Goal: Task Accomplishment & Management: Use online tool/utility

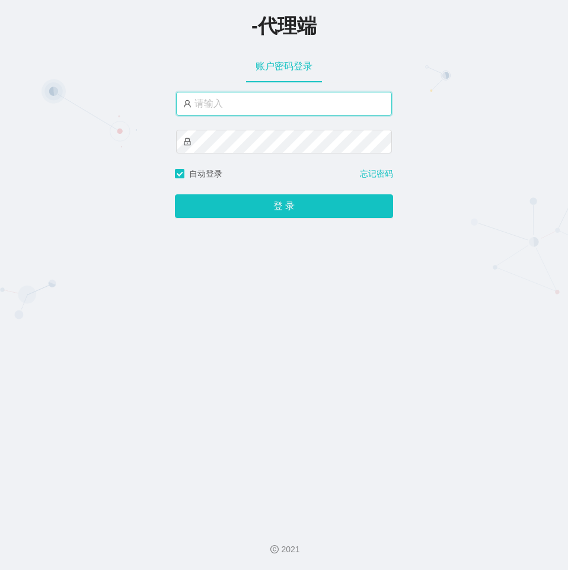
paste input "azhong01"
click at [252, 98] on input "azhong01" at bounding box center [284, 104] width 216 height 24
type input "azhong01"
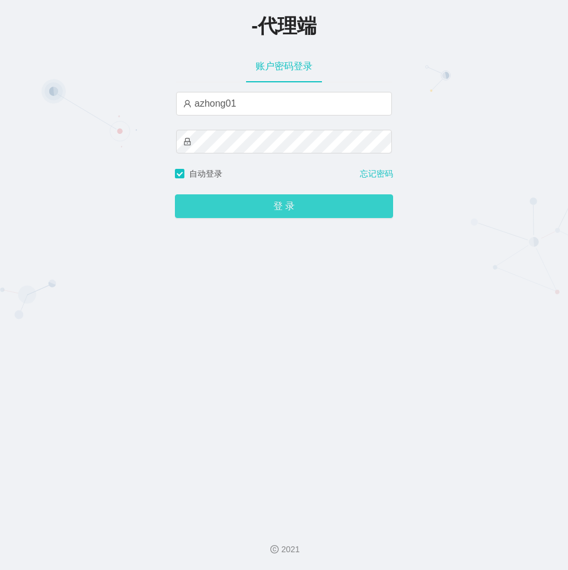
click at [254, 213] on button "登 录" at bounding box center [284, 206] width 218 height 24
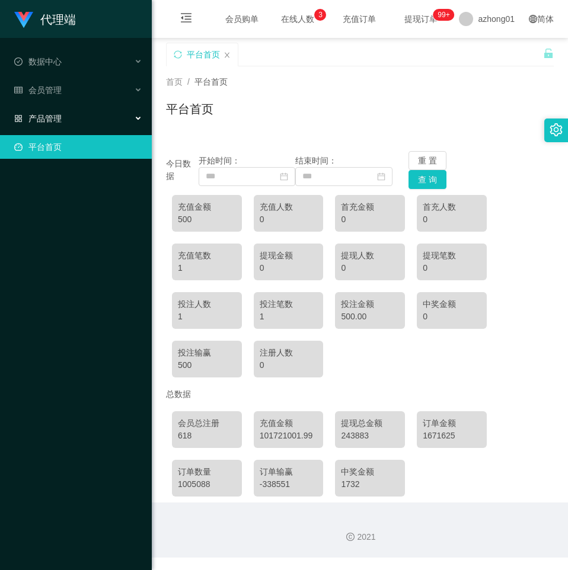
click at [57, 114] on span "产品管理" at bounding box center [37, 118] width 47 height 9
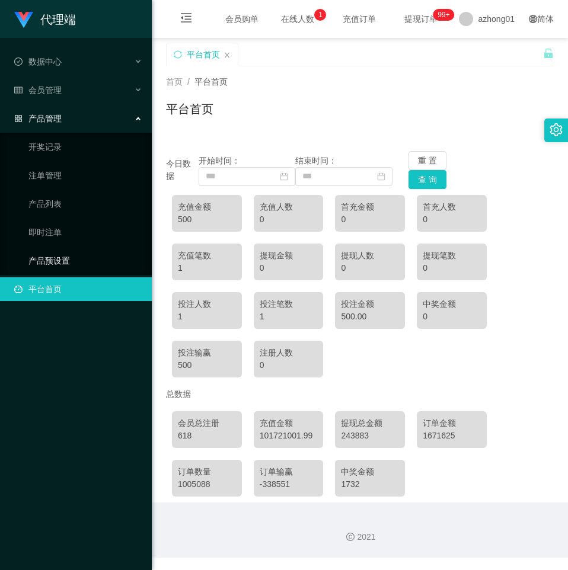
click at [65, 259] on link "产品预设置" at bounding box center [85, 261] width 114 height 24
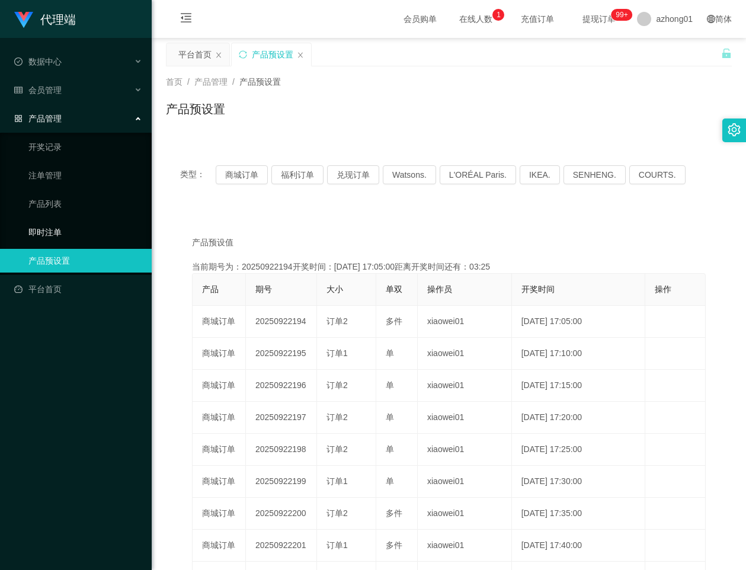
click at [61, 227] on link "即时注单" at bounding box center [85, 232] width 114 height 24
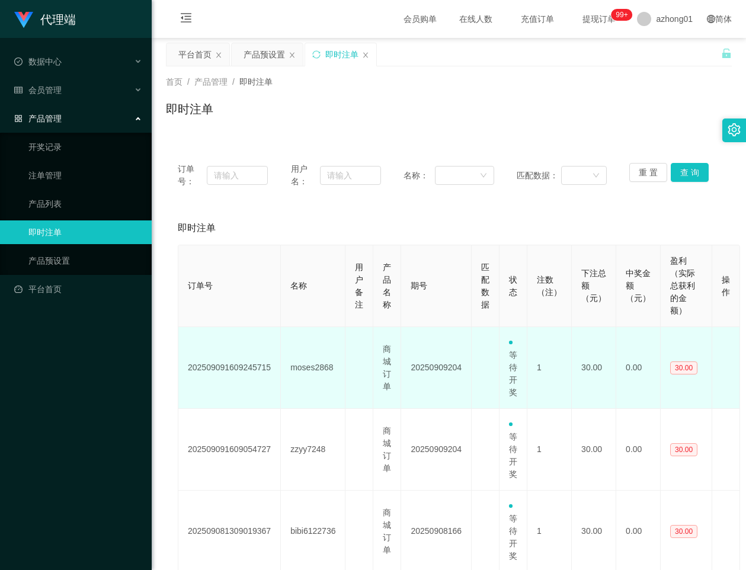
scroll to position [59, 0]
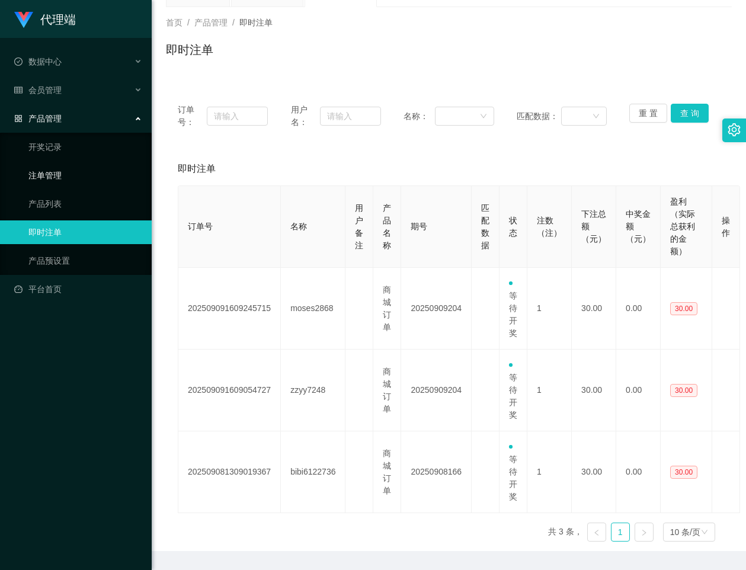
click at [51, 178] on link "注单管理" at bounding box center [85, 176] width 114 height 24
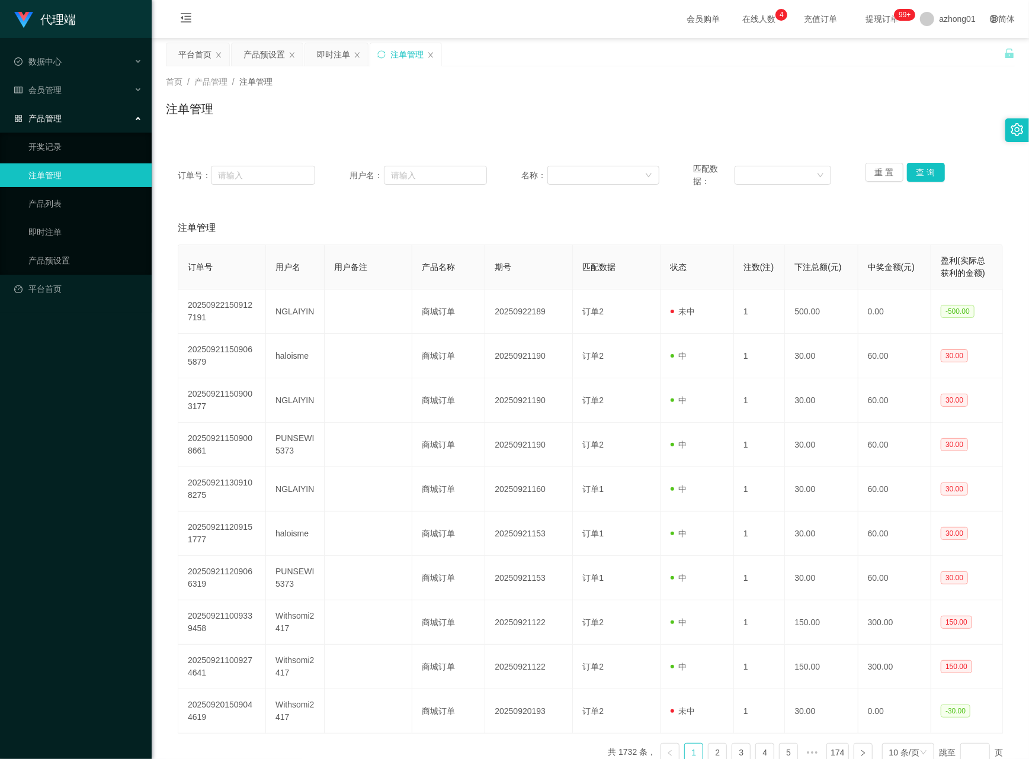
click at [567, 19] on span "在线人数 0 1 2 3 4 5 6 7 8 9 0 1 2 3 4 5 6 7 8 9 0 1 2 3 4 5 6 7 8 9" at bounding box center [758, 19] width 45 height 8
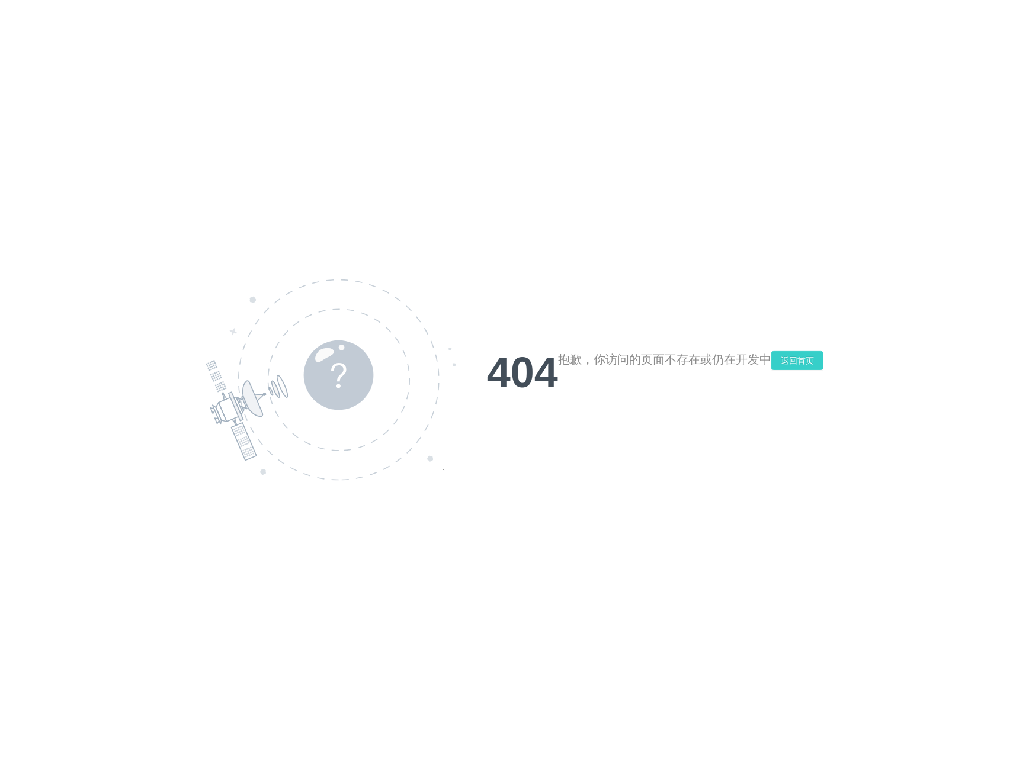
click at [567, 357] on button "返回首页" at bounding box center [797, 360] width 52 height 19
